Goal: Task Accomplishment & Management: Complete application form

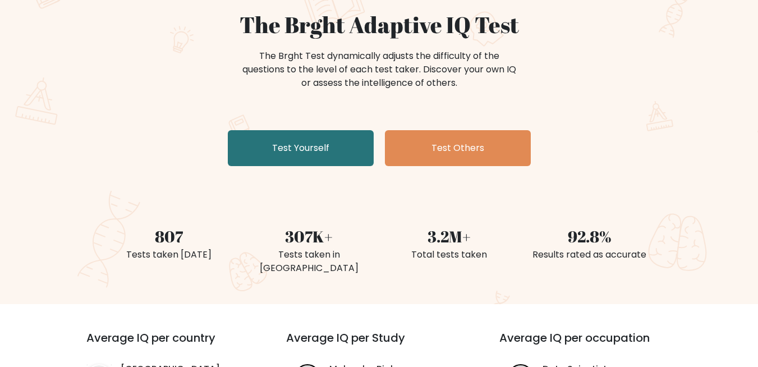
scroll to position [67, 0]
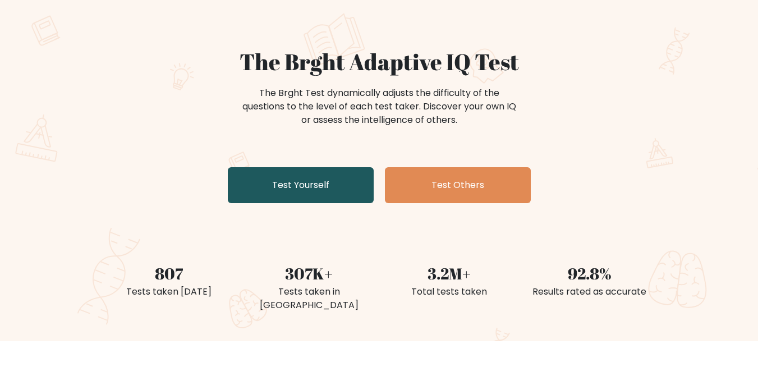
click at [319, 199] on link "Test Yourself" at bounding box center [301, 185] width 146 height 36
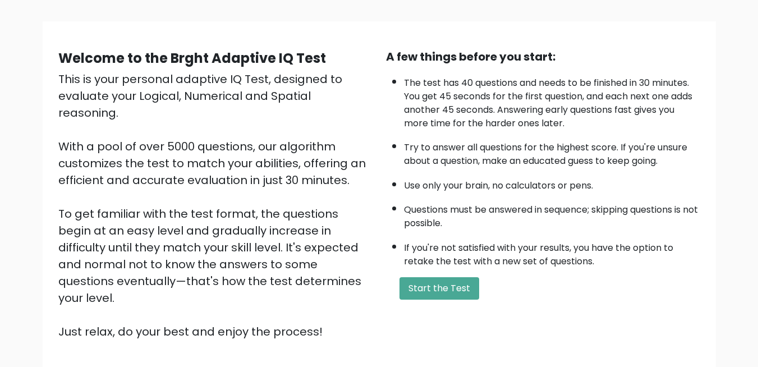
scroll to position [135, 0]
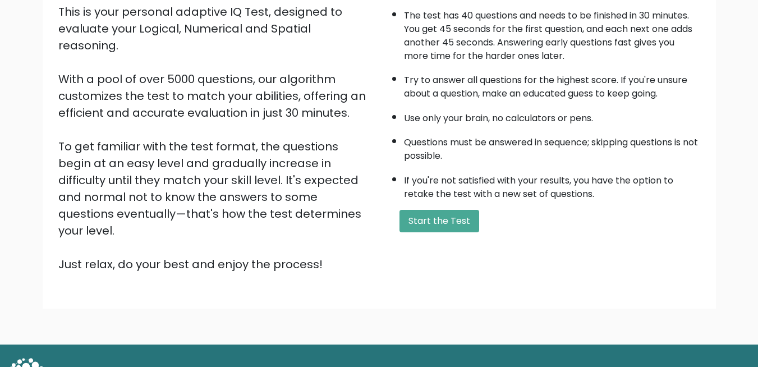
click at [436, 144] on li "Questions must be answered in sequence; skipping questions is not possible." at bounding box center [552, 146] width 296 height 33
click at [434, 225] on button "Start the Test" at bounding box center [440, 221] width 80 height 22
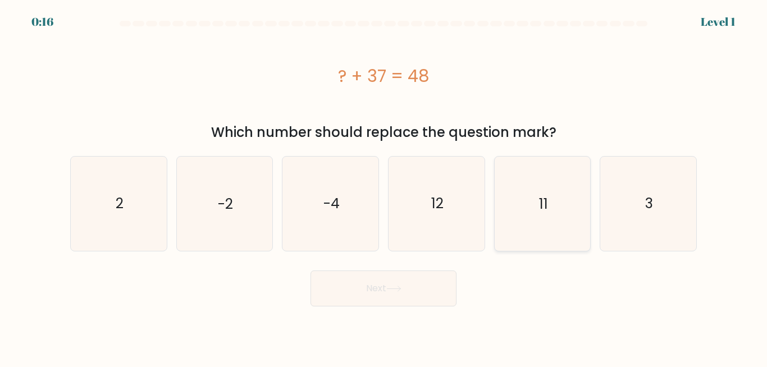
click at [552, 224] on icon "11" at bounding box center [542, 204] width 94 height 94
click at [384, 186] on input "e. 11" at bounding box center [383, 185] width 1 height 3
radio input "true"
click at [419, 289] on button "Next" at bounding box center [383, 289] width 146 height 36
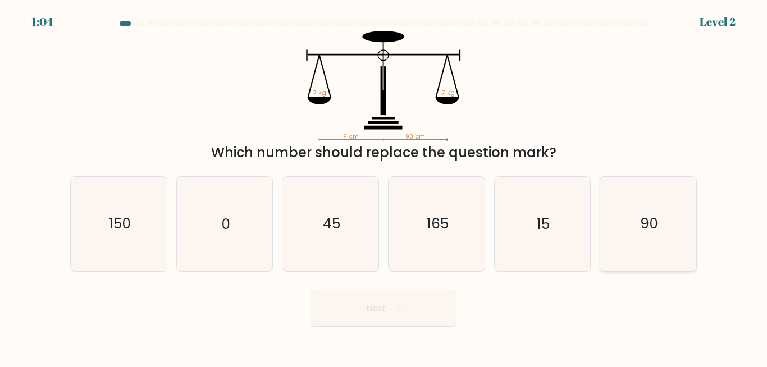
click at [641, 221] on text "90" at bounding box center [649, 224] width 18 height 20
click at [384, 186] on input "f. 90" at bounding box center [383, 185] width 1 height 3
radio input "true"
click at [421, 299] on button "Next" at bounding box center [383, 309] width 146 height 36
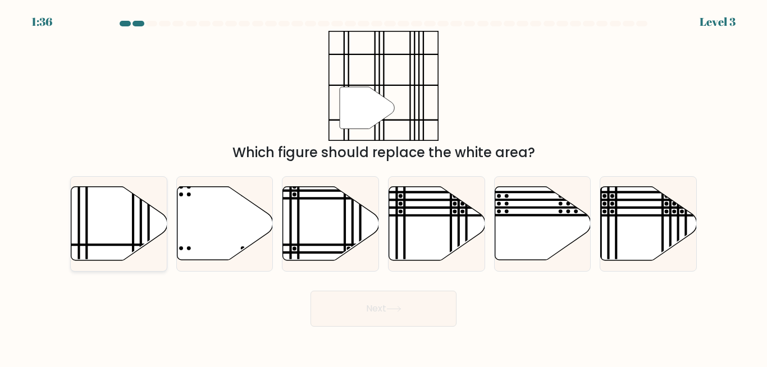
click at [114, 262] on div at bounding box center [118, 223] width 97 height 95
click at [383, 186] on input "a." at bounding box center [383, 185] width 1 height 3
radio input "true"
click at [352, 313] on button "Next" at bounding box center [383, 309] width 146 height 36
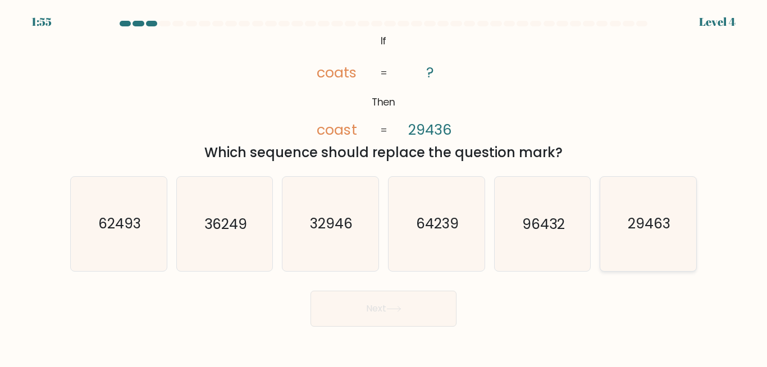
click at [639, 242] on icon "29463" at bounding box center [648, 224] width 94 height 94
click at [384, 186] on input "f. 29463" at bounding box center [383, 185] width 1 height 3
radio input "true"
click at [430, 296] on button "Next" at bounding box center [383, 309] width 146 height 36
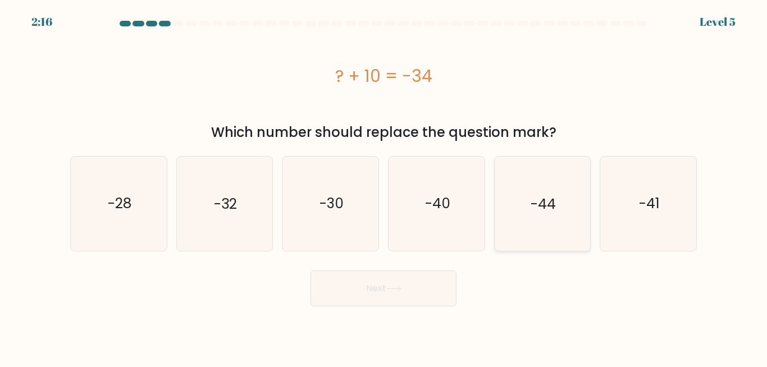
click at [537, 202] on text "-44" at bounding box center [542, 204] width 25 height 20
click at [384, 186] on input "e. -44" at bounding box center [383, 185] width 1 height 3
radio input "true"
click at [358, 278] on button "Next" at bounding box center [383, 289] width 146 height 36
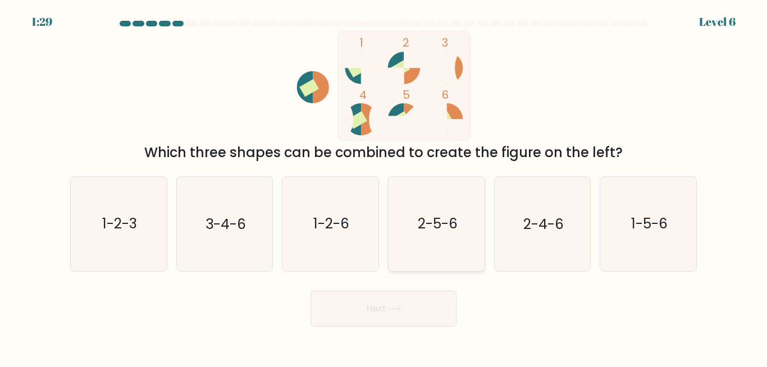
click at [440, 226] on text "2-5-6" at bounding box center [437, 224] width 40 height 20
click at [384, 186] on input "d. 2-5-6" at bounding box center [383, 185] width 1 height 3
radio input "true"
click at [435, 310] on button "Next" at bounding box center [383, 309] width 146 height 36
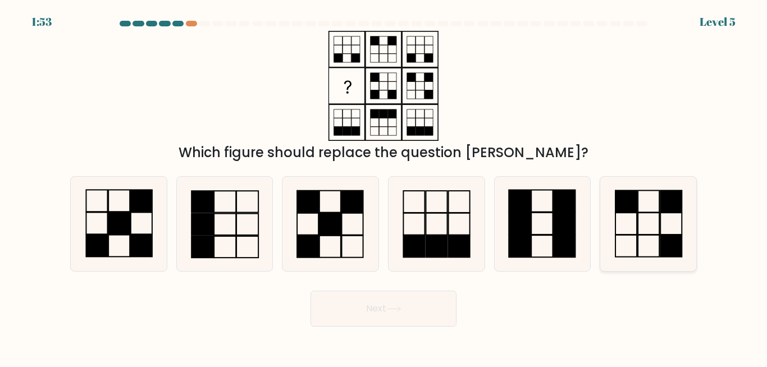
click at [624, 226] on icon at bounding box center [648, 224] width 94 height 94
click at [384, 186] on input "f." at bounding box center [383, 185] width 1 height 3
radio input "true"
click at [361, 302] on button "Next" at bounding box center [383, 309] width 146 height 36
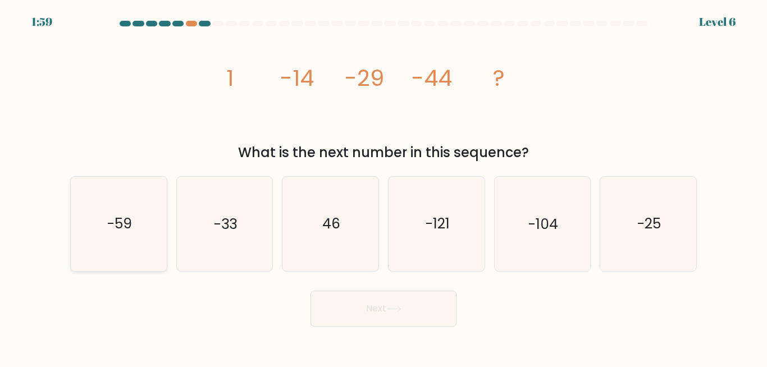
click at [145, 268] on icon "-59" at bounding box center [119, 224] width 94 height 94
click at [383, 186] on input "a. -59" at bounding box center [383, 185] width 1 height 3
radio input "true"
drag, startPoint x: 370, startPoint y: 325, endPoint x: 374, endPoint y: 317, distance: 9.3
click at [372, 322] on button "Next" at bounding box center [383, 309] width 146 height 36
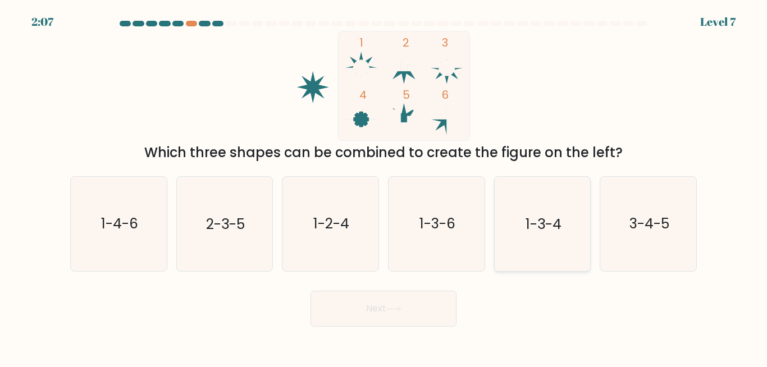
click at [540, 231] on text "1-3-4" at bounding box center [543, 224] width 36 height 20
click at [384, 186] on input "e. 1-3-4" at bounding box center [383, 185] width 1 height 3
radio input "true"
click at [387, 306] on button "Next" at bounding box center [383, 309] width 146 height 36
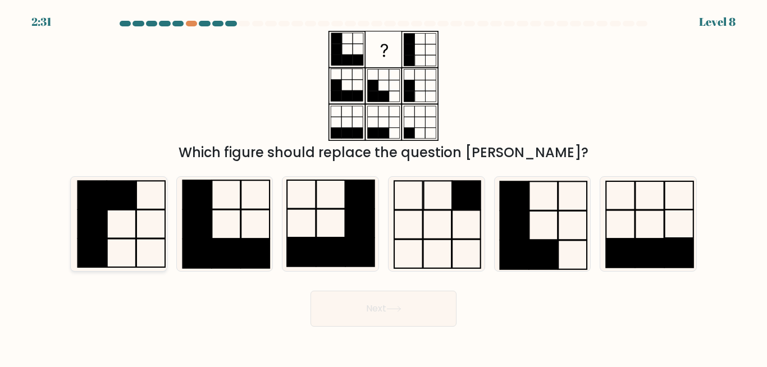
click at [108, 231] on icon at bounding box center [119, 224] width 94 height 94
click at [383, 186] on input "a." at bounding box center [383, 185] width 1 height 3
radio input "true"
drag, startPoint x: 382, startPoint y: 305, endPoint x: 387, endPoint y: 300, distance: 7.1
click at [387, 300] on button "Next" at bounding box center [383, 309] width 146 height 36
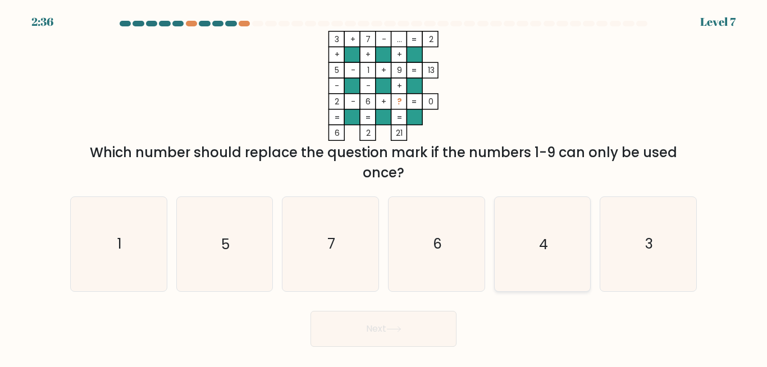
click at [572, 255] on icon "4" at bounding box center [542, 244] width 94 height 94
click at [384, 186] on input "e. 4" at bounding box center [383, 185] width 1 height 3
radio input "true"
click at [347, 324] on button "Next" at bounding box center [383, 329] width 146 height 36
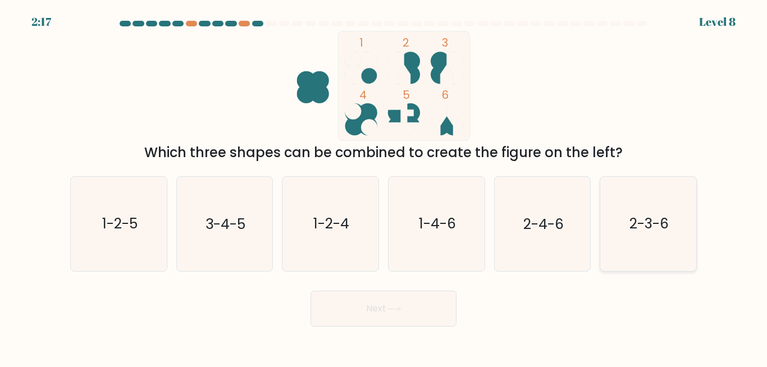
click at [668, 201] on icon "2-3-6" at bounding box center [648, 224] width 94 height 94
click at [384, 186] on input "f. 2-3-6" at bounding box center [383, 185] width 1 height 3
radio input "true"
click at [391, 291] on button "Next" at bounding box center [383, 309] width 146 height 36
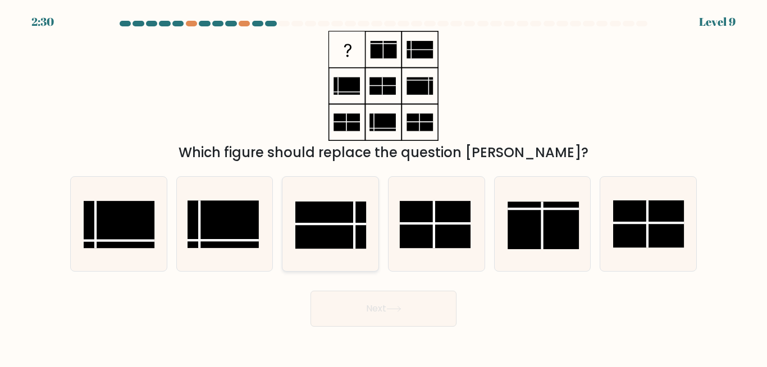
click at [353, 239] on rect at bounding box center [330, 225] width 71 height 47
click at [383, 186] on input "c." at bounding box center [383, 185] width 1 height 3
radio input "true"
click at [361, 315] on button "Next" at bounding box center [383, 309] width 146 height 36
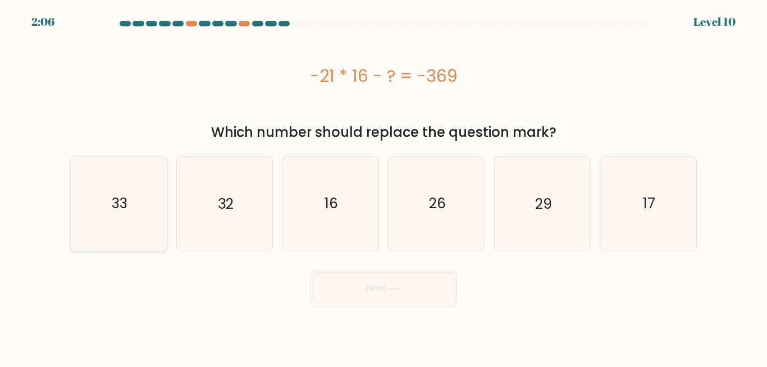
click at [104, 206] on icon "33" at bounding box center [119, 204] width 94 height 94
click at [383, 186] on input "a. 33" at bounding box center [383, 185] width 1 height 3
radio input "true"
click at [401, 286] on icon at bounding box center [393, 289] width 15 height 6
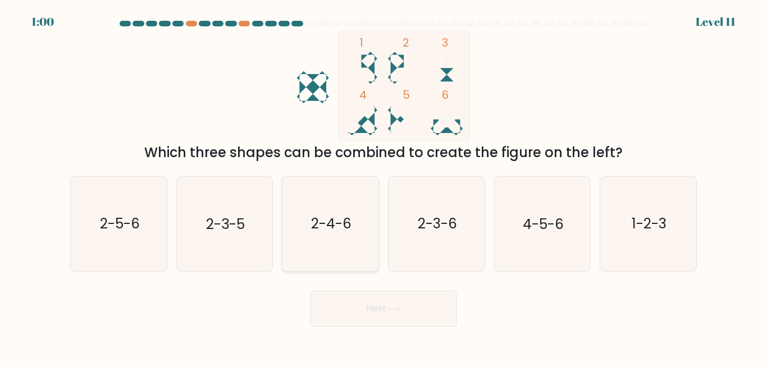
click at [365, 217] on icon "2-4-6" at bounding box center [330, 224] width 94 height 94
click at [383, 186] on input "c. 2-4-6" at bounding box center [383, 185] width 1 height 3
radio input "true"
click at [354, 305] on button "Next" at bounding box center [383, 309] width 146 height 36
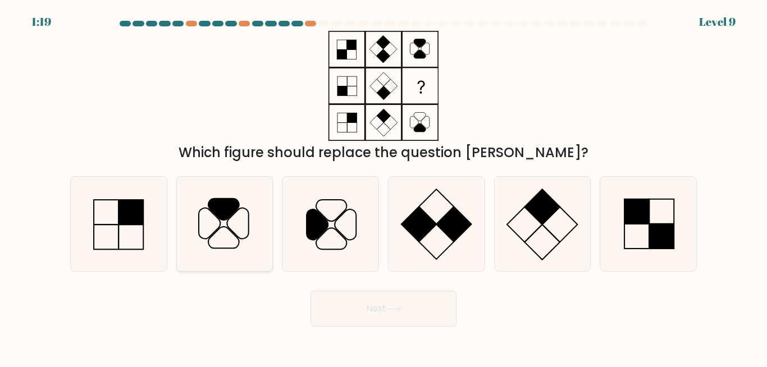
click at [199, 235] on icon at bounding box center [209, 223] width 21 height 30
click at [383, 186] on input "b." at bounding box center [383, 185] width 1 height 3
radio input "true"
click at [377, 292] on button "Next" at bounding box center [383, 309] width 146 height 36
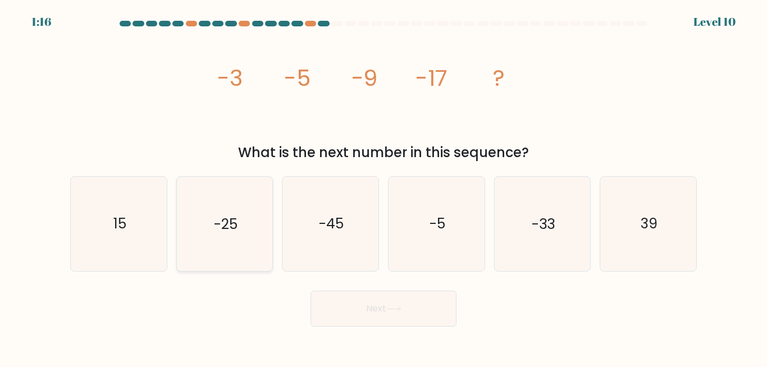
click at [216, 249] on icon "-25" at bounding box center [224, 224] width 94 height 94
click at [383, 186] on input "b. -25" at bounding box center [383, 185] width 1 height 3
radio input "true"
click at [398, 306] on icon at bounding box center [393, 309] width 15 height 6
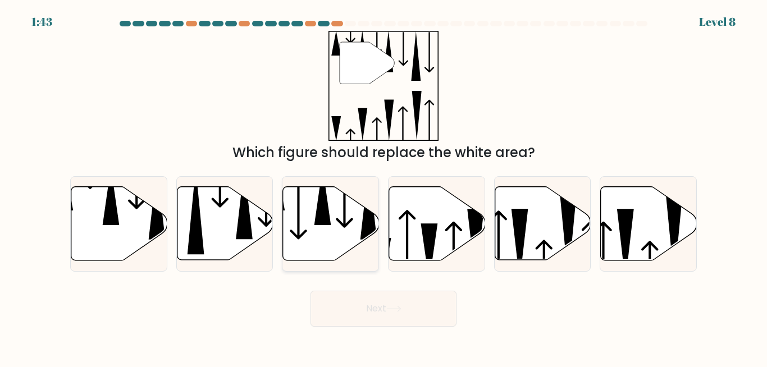
click at [336, 237] on icon at bounding box center [331, 224] width 96 height 74
click at [383, 186] on input "c." at bounding box center [383, 185] width 1 height 3
radio input "true"
click at [386, 328] on body "1:42 Level 8" at bounding box center [383, 183] width 767 height 367
click at [386, 318] on button "Next" at bounding box center [383, 309] width 146 height 36
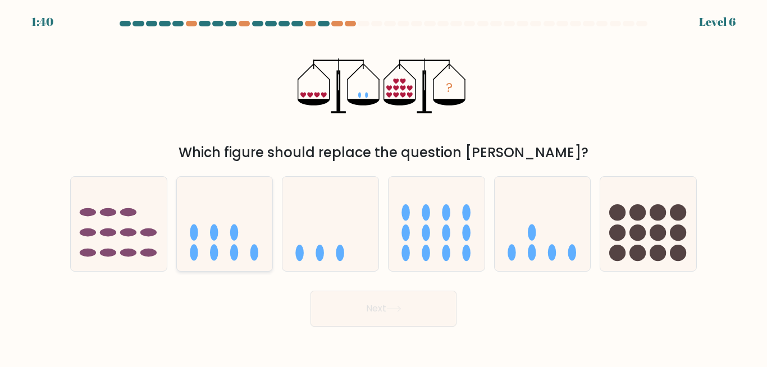
click at [244, 248] on icon at bounding box center [225, 223] width 96 height 79
click at [383, 186] on input "b." at bounding box center [383, 185] width 1 height 3
radio input "true"
click at [340, 313] on button "Next" at bounding box center [383, 309] width 146 height 36
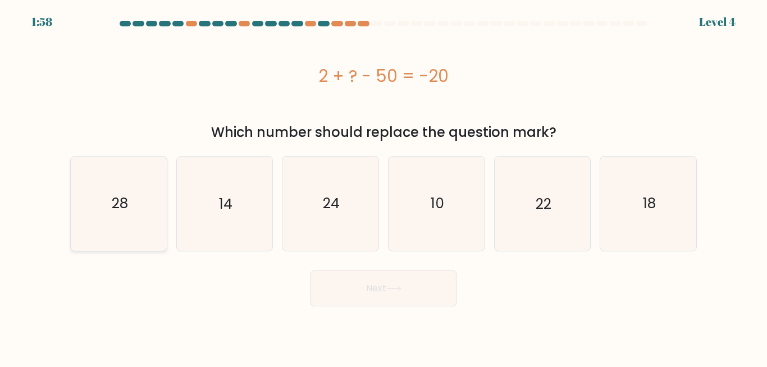
click at [107, 242] on icon "28" at bounding box center [119, 204] width 94 height 94
click at [383, 186] on input "a. 28" at bounding box center [383, 185] width 1 height 3
radio input "true"
click at [386, 297] on button "Next" at bounding box center [383, 289] width 146 height 36
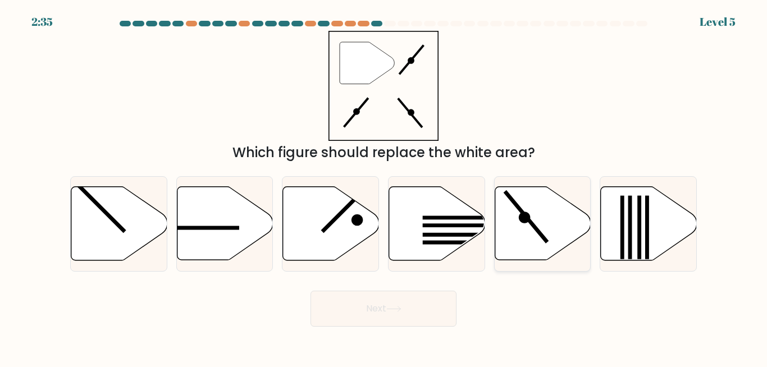
click at [531, 238] on icon at bounding box center [542, 224] width 96 height 74
click at [384, 186] on input "e." at bounding box center [383, 185] width 1 height 3
radio input "true"
click at [317, 306] on button "Next" at bounding box center [383, 309] width 146 height 36
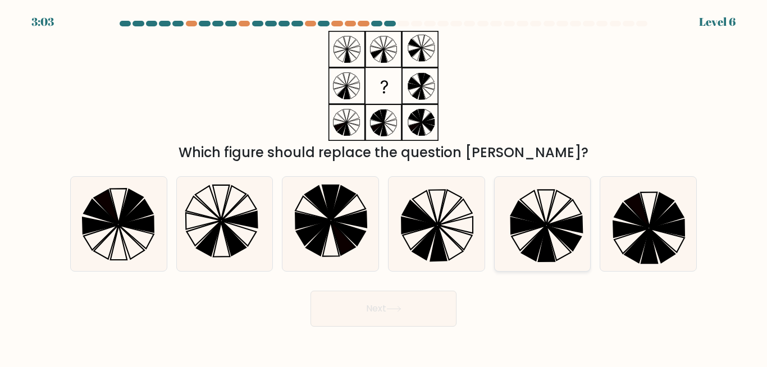
click at [540, 256] on icon at bounding box center [546, 244] width 16 height 35
click at [384, 186] on input "e." at bounding box center [383, 185] width 1 height 3
radio input "true"
click at [352, 302] on button "Next" at bounding box center [383, 309] width 146 height 36
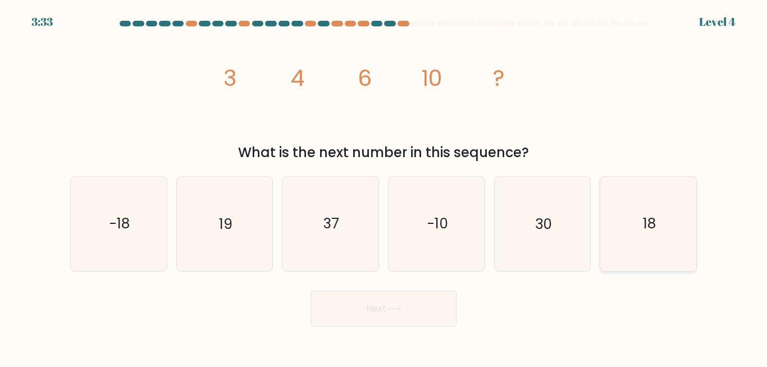
click at [616, 237] on icon "18" at bounding box center [648, 224] width 94 height 94
click at [384, 186] on input "f. 18" at bounding box center [383, 185] width 1 height 3
radio input "true"
click at [401, 311] on icon at bounding box center [393, 309] width 15 height 6
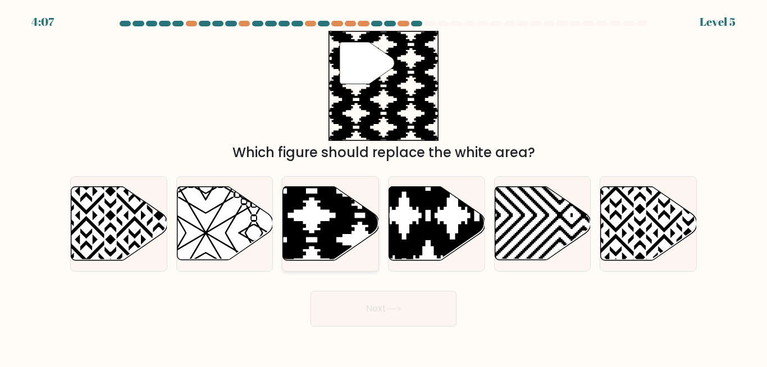
click at [342, 257] on icon at bounding box center [359, 263] width 193 height 193
click at [383, 186] on input "c." at bounding box center [383, 185] width 1 height 3
radio input "true"
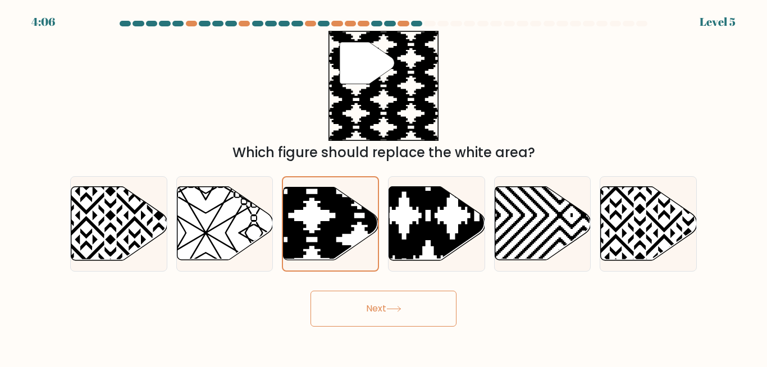
click at [382, 313] on button "Next" at bounding box center [383, 309] width 146 height 36
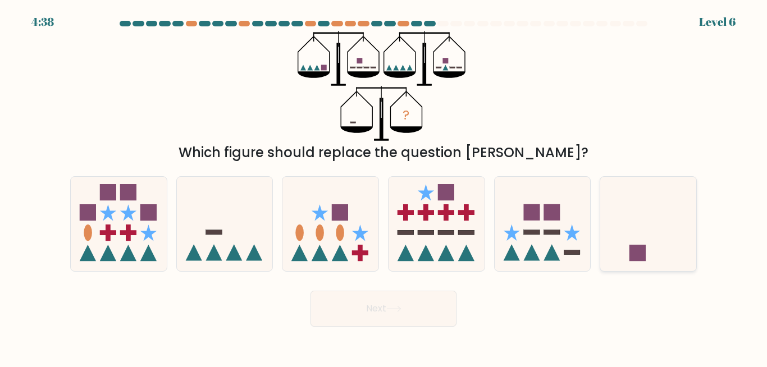
click at [641, 253] on rect at bounding box center [637, 253] width 16 height 16
click at [384, 186] on input "f." at bounding box center [383, 185] width 1 height 3
radio input "true"
click at [409, 314] on button "Next" at bounding box center [383, 309] width 146 height 36
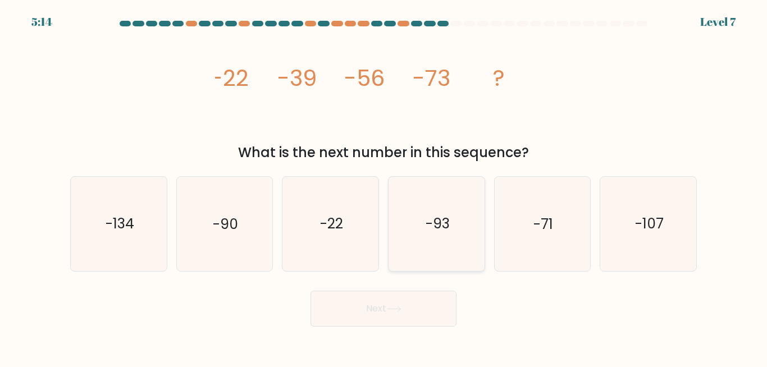
click at [401, 244] on icon "-93" at bounding box center [436, 224] width 94 height 94
click at [384, 186] on input "d. -93" at bounding box center [383, 185] width 1 height 3
radio input "true"
click at [410, 320] on button "Next" at bounding box center [383, 309] width 146 height 36
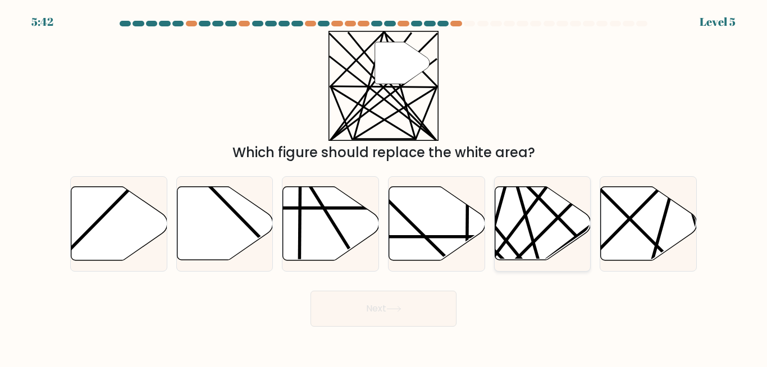
click at [531, 255] on icon at bounding box center [542, 224] width 96 height 74
click at [384, 186] on input "e." at bounding box center [383, 185] width 1 height 3
radio input "true"
click at [371, 309] on button "Next" at bounding box center [383, 309] width 146 height 36
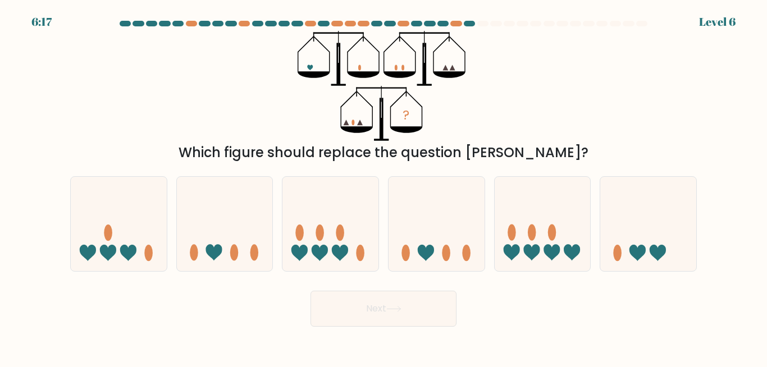
click at [425, 272] on form at bounding box center [383, 174] width 767 height 306
click at [638, 252] on icon at bounding box center [637, 253] width 16 height 16
click at [384, 186] on input "f." at bounding box center [383, 185] width 1 height 3
radio input "true"
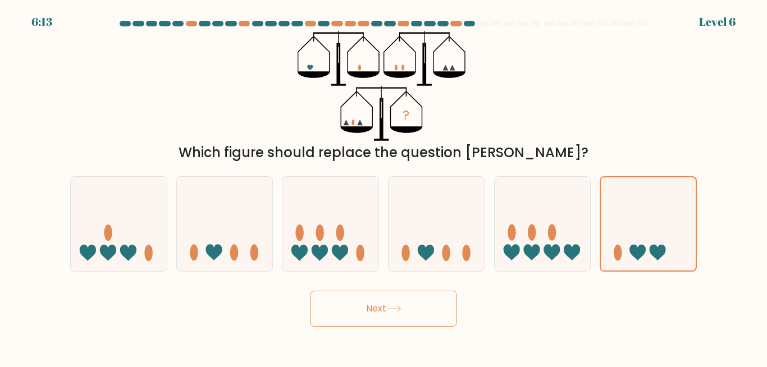
click at [426, 324] on button "Next" at bounding box center [383, 309] width 146 height 36
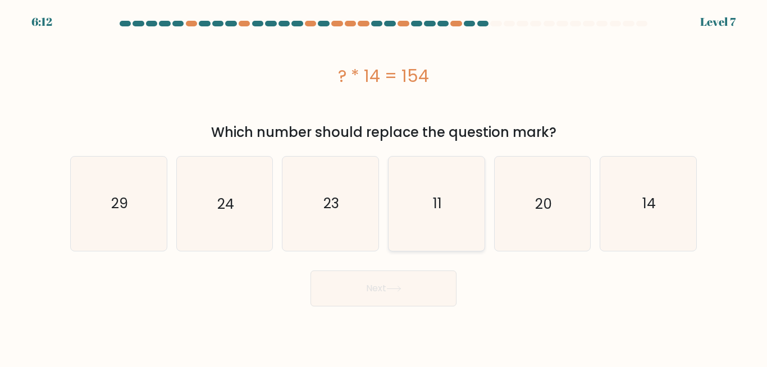
click at [433, 191] on icon "11" at bounding box center [436, 204] width 94 height 94
click at [384, 186] on input "d. 11" at bounding box center [383, 185] width 1 height 3
radio input "true"
click at [411, 297] on button "Next" at bounding box center [383, 289] width 146 height 36
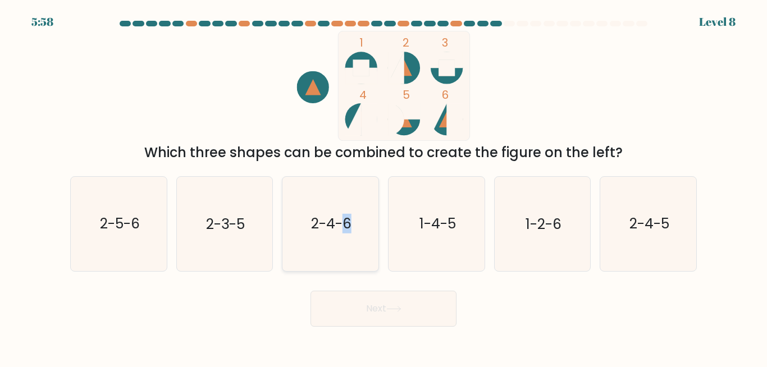
click at [347, 258] on icon "2-4-6" at bounding box center [330, 224] width 94 height 94
click at [319, 222] on text "2-4-6" at bounding box center [331, 224] width 40 height 20
click at [383, 186] on input "c. 2-4-6" at bounding box center [383, 185] width 1 height 3
radio input "true"
click at [375, 313] on button "Next" at bounding box center [383, 309] width 146 height 36
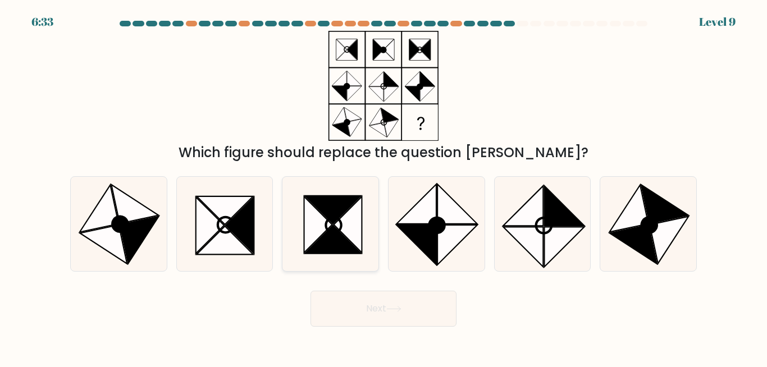
click at [336, 210] on icon at bounding box center [333, 210] width 56 height 28
click at [383, 186] on input "c." at bounding box center [383, 185] width 1 height 3
radio input "true"
click at [345, 319] on button "Next" at bounding box center [383, 309] width 146 height 36
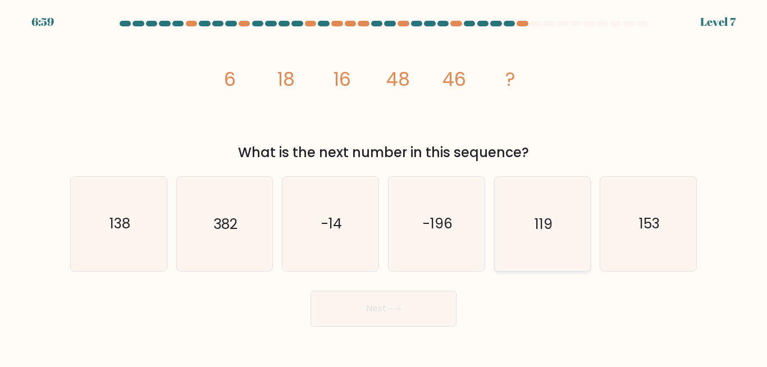
click at [543, 237] on icon "119" at bounding box center [542, 224] width 94 height 94
click at [384, 186] on input "e. 119" at bounding box center [383, 185] width 1 height 3
radio input "true"
click at [431, 311] on button "Next" at bounding box center [383, 309] width 146 height 36
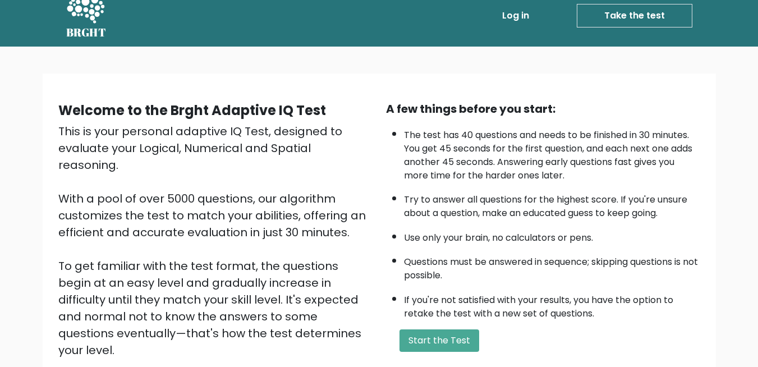
scroll to position [12, 0]
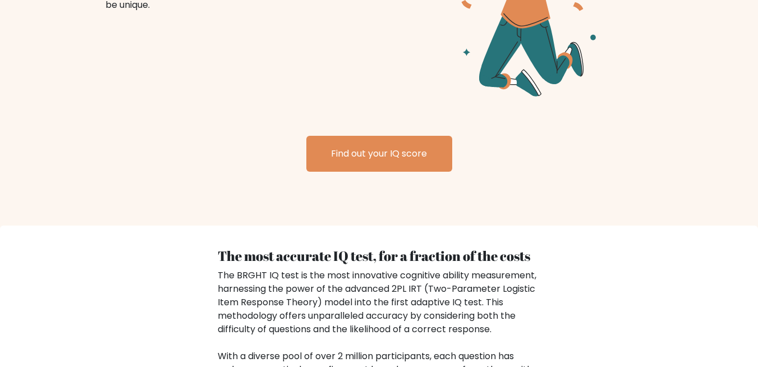
scroll to position [1475, 0]
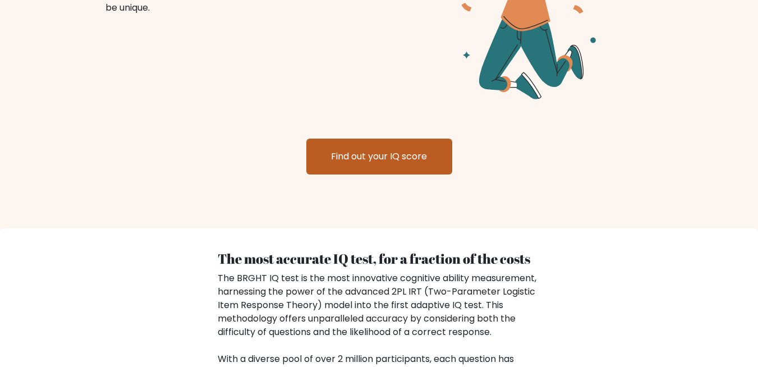
click at [443, 141] on link "Find out your IQ score" at bounding box center [379, 157] width 146 height 36
